Goal: Transaction & Acquisition: Purchase product/service

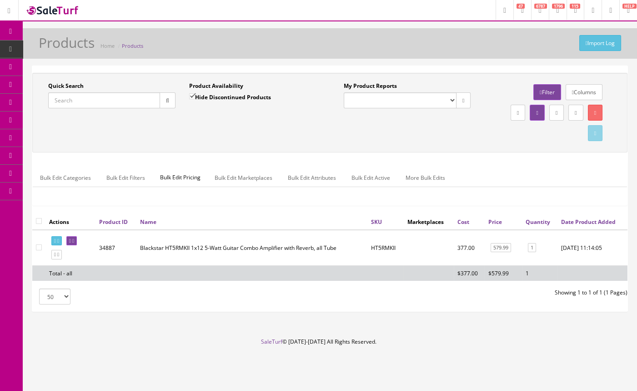
click at [63, 100] on input "Quick Search" at bounding box center [104, 100] width 112 height 16
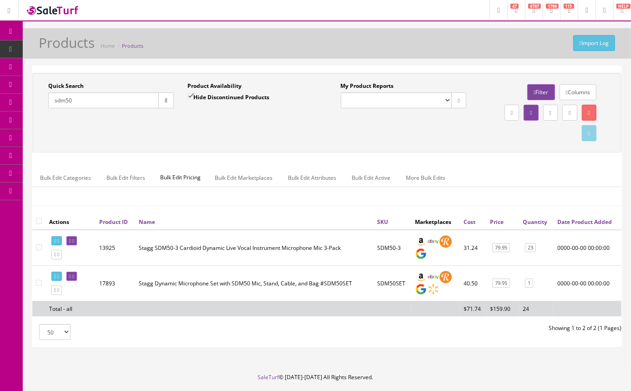
drag, startPoint x: 116, startPoint y: 103, endPoint x: 28, endPoint y: 104, distance: 87.3
click at [28, 104] on div "Quick Search sdm50 Date From Product Availability Hide Discontinued Products Da…" at bounding box center [327, 210] width 608 height 289
type input "sdm50"
drag, startPoint x: 404, startPoint y: 281, endPoint x: 377, endPoint y: 287, distance: 27.5
click at [377, 287] on td "SDM50SET" at bounding box center [392, 282] width 38 height 35
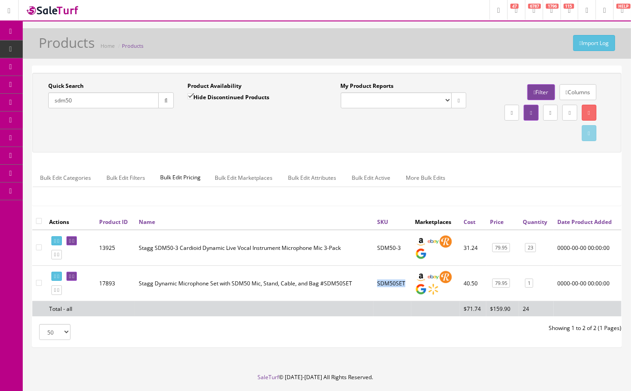
copy td "SDM50SET"
click at [41, 76] on link "POS Console" at bounding box center [71, 85] width 96 height 18
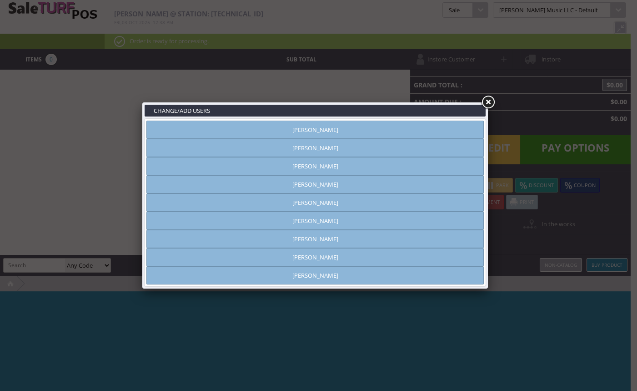
type input "[PERSON_NAME]"
click at [339, 152] on link "[PERSON_NAME]" at bounding box center [315, 148] width 338 height 18
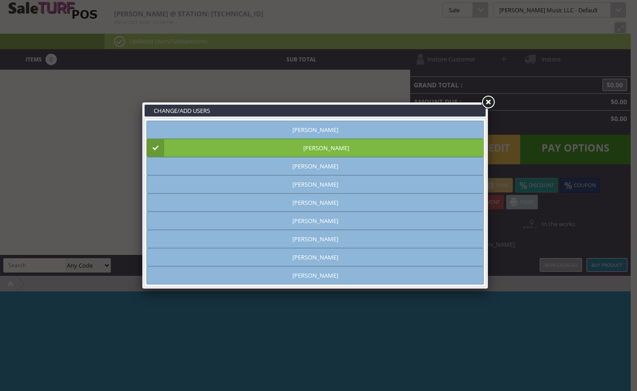
click at [493, 103] on link at bounding box center [488, 102] width 16 height 16
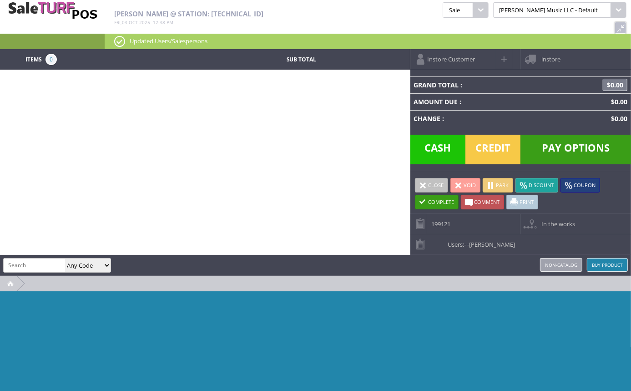
click at [44, 258] on input "search" at bounding box center [34, 264] width 61 height 13
paste input "SDM50SET"
type input "SDM50SET"
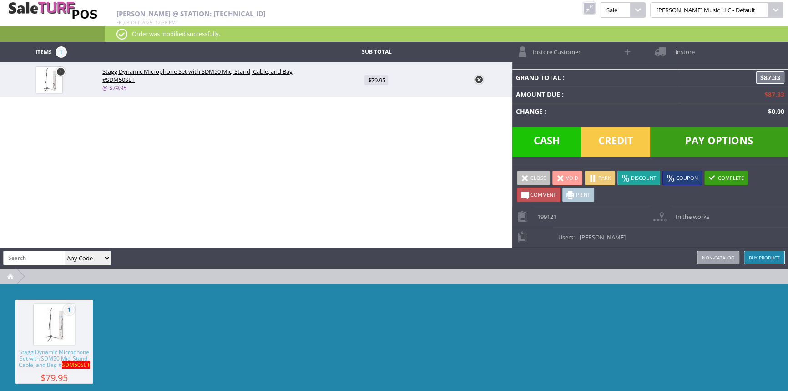
click at [46, 256] on input "search" at bounding box center [34, 257] width 61 height 13
type input "1980351180"
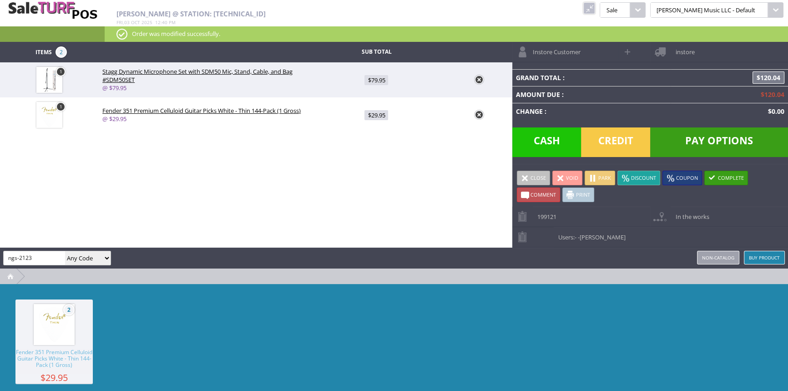
type input "ngs-2123"
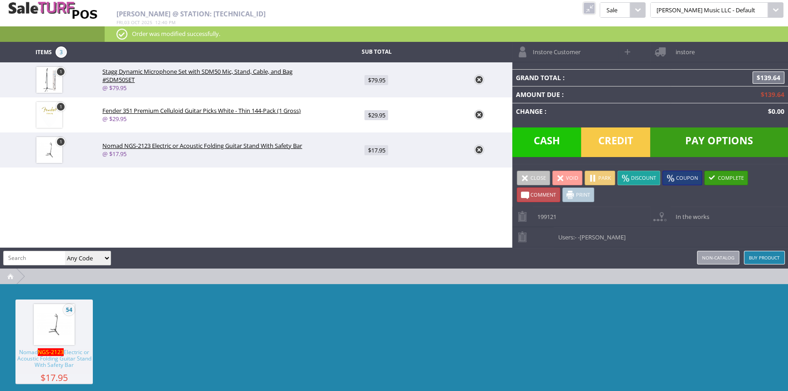
click at [376, 151] on span "$17.95" at bounding box center [376, 150] width 24 height 10
type input "17.95"
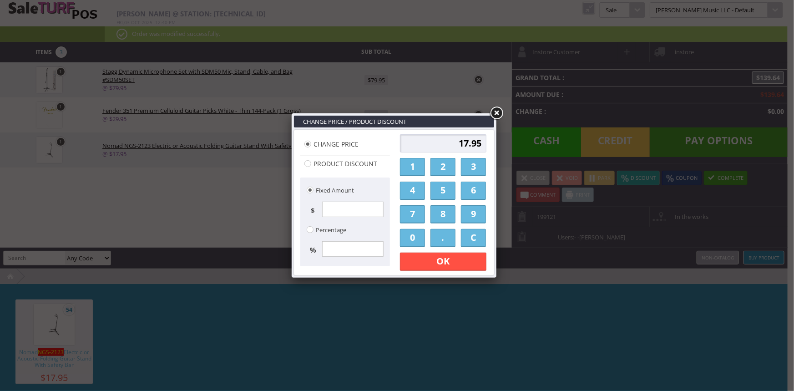
drag, startPoint x: 413, startPoint y: 168, endPoint x: 432, endPoint y: 174, distance: 19.9
click at [414, 170] on link "1" at bounding box center [412, 167] width 25 height 18
click at [450, 195] on link "5" at bounding box center [442, 191] width 25 height 18
click at [441, 237] on link "." at bounding box center [442, 238] width 25 height 18
drag, startPoint x: 467, startPoint y: 216, endPoint x: 450, endPoint y: 197, distance: 25.8
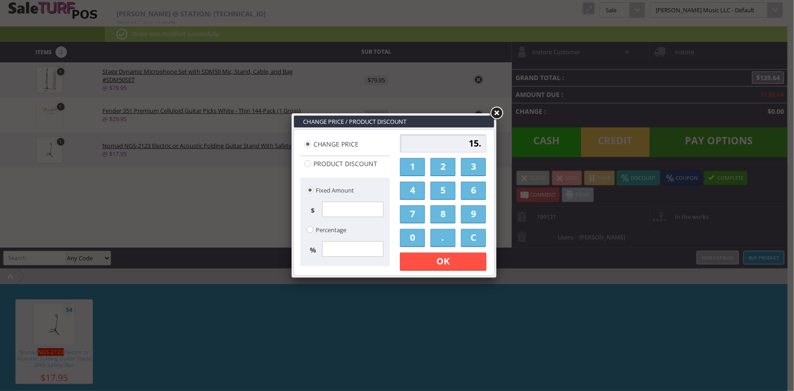
click at [466, 216] on link "9" at bounding box center [473, 214] width 25 height 18
click at [446, 195] on link "5" at bounding box center [442, 191] width 25 height 18
type input "15.95"
click at [429, 259] on link "OK" at bounding box center [443, 261] width 86 height 18
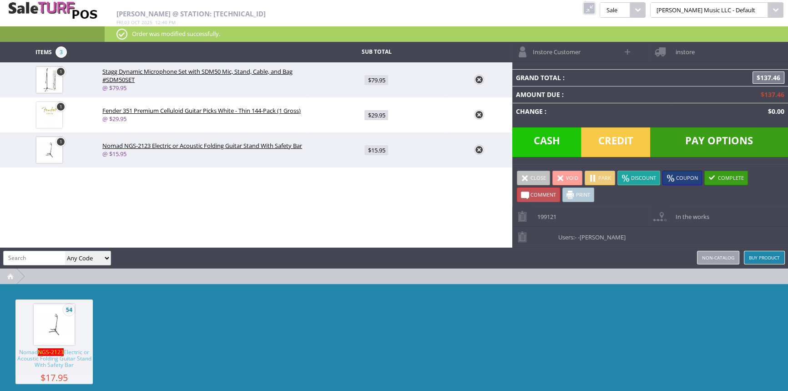
click at [30, 256] on input "search" at bounding box center [34, 257] width 61 height 13
type input "sdmp30"
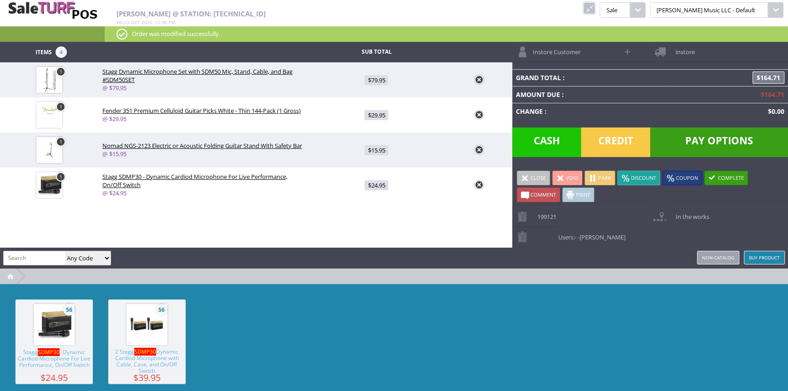
click at [66, 367] on span "Stagg SDMP30 - Dynamic Cardiod Microphone For Live Performance, On/Off Switch" at bounding box center [53, 361] width 77 height 25
click at [51, 188] on img at bounding box center [49, 185] width 26 height 26
type input "2"
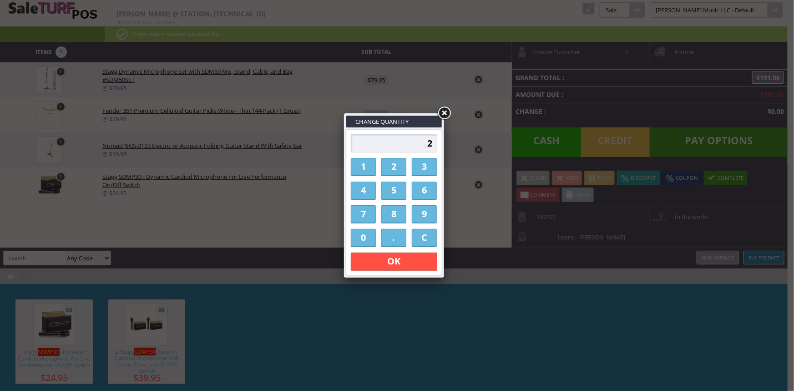
click at [372, 167] on link "1" at bounding box center [363, 167] width 25 height 18
type input "1"
click at [382, 262] on link "OK" at bounding box center [394, 261] width 86 height 18
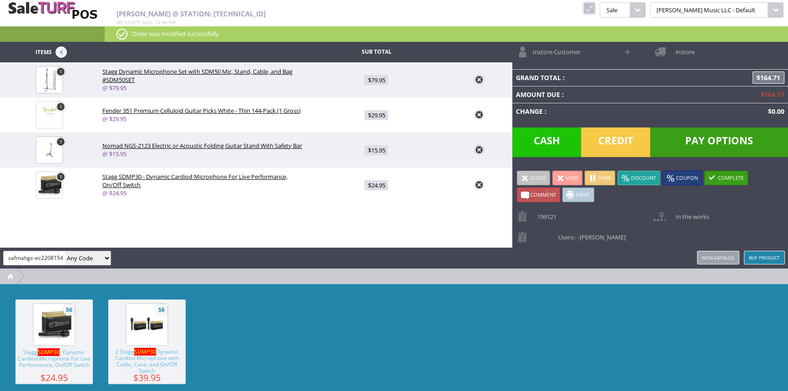
scroll to position [0, 1]
type input "safmahgc-ec22081545"
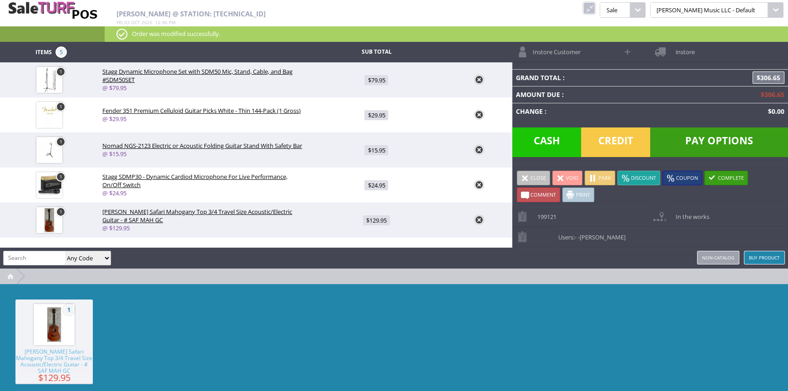
click at [363, 354] on div "1 [PERSON_NAME] Safari Mahogany Top 3/4 Travel Size Acoustic/Electric Guitar - …" at bounding box center [394, 352] width 788 height 136
click at [631, 141] on span "Credit" at bounding box center [615, 142] width 69 height 30
